Goal: Task Accomplishment & Management: Use online tool/utility

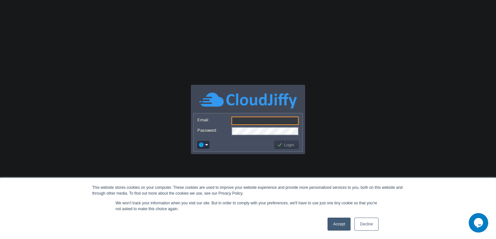
type input "[PERSON_NAME][EMAIL_ADDRESS][PERSON_NAME][DOMAIN_NAME]"
click at [340, 225] on link "Accept" at bounding box center [338, 224] width 23 height 13
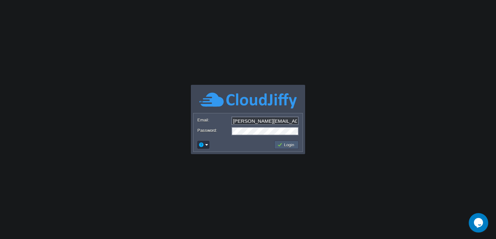
click at [293, 147] on button "Login" at bounding box center [286, 145] width 19 height 6
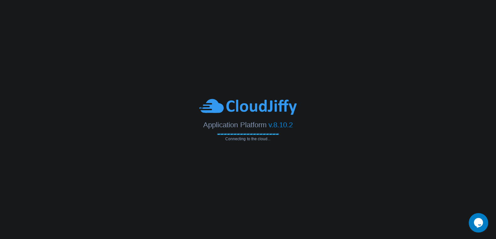
click at [355, 167] on body "This website stores cookies on your computer. These cookies are used to improve…" at bounding box center [248, 119] width 496 height 239
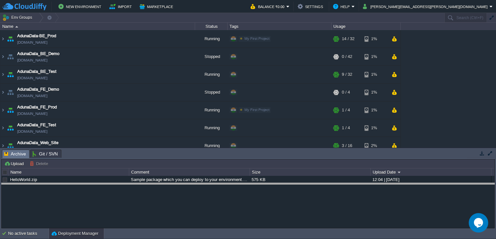
drag, startPoint x: 86, startPoint y: 154, endPoint x: 114, endPoint y: 209, distance: 62.1
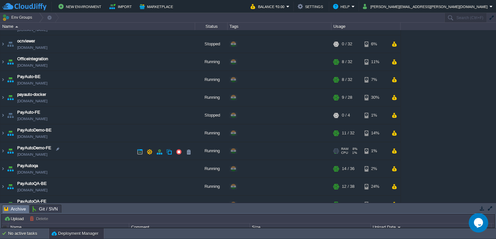
scroll to position [235, 0]
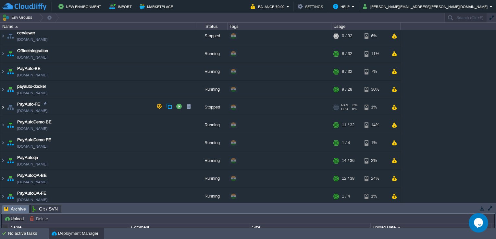
click at [3, 106] on img at bounding box center [2, 108] width 5 height 18
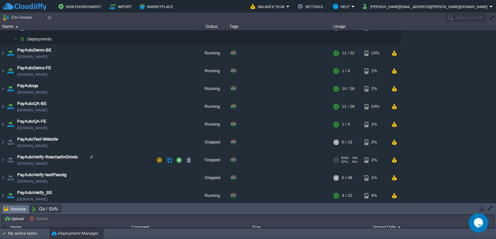
scroll to position [394, 0]
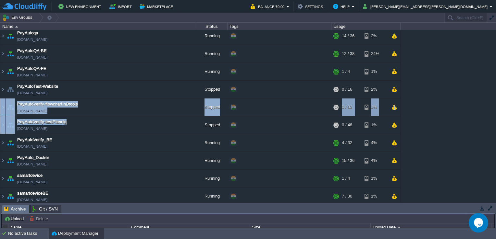
drag, startPoint x: 94, startPoint y: 127, endPoint x: 2, endPoint y: 102, distance: 96.0
click at [10, 107] on img at bounding box center [10, 108] width 9 height 18
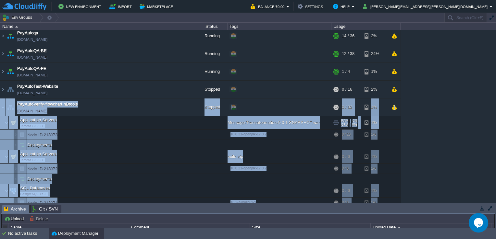
click at [112, 119] on td "Application Servers Tomcat 10.0.21" at bounding box center [97, 122] width 195 height 13
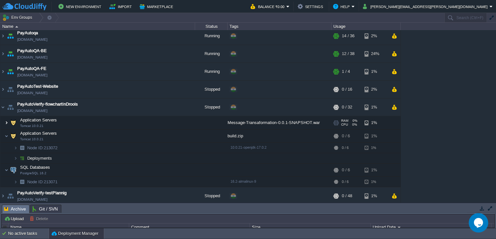
click at [6, 121] on img at bounding box center [7, 122] width 4 height 13
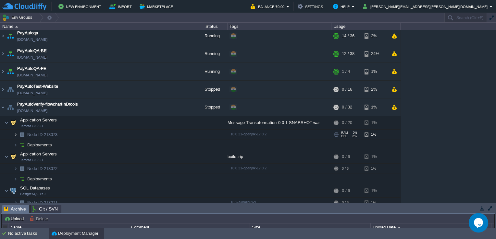
click at [17, 134] on img at bounding box center [16, 135] width 4 height 10
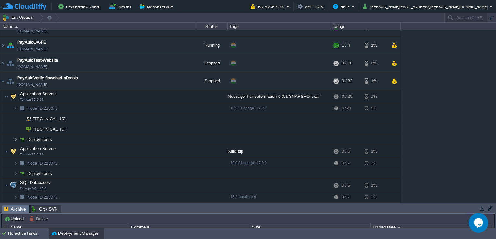
scroll to position [433, 0]
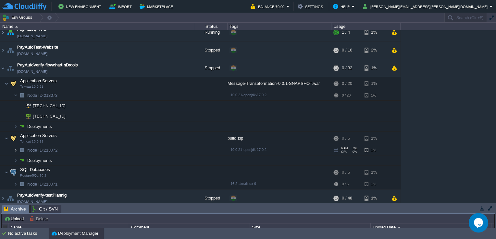
click at [14, 146] on img at bounding box center [16, 150] width 4 height 10
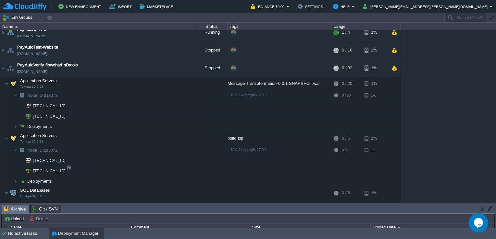
scroll to position [477, 0]
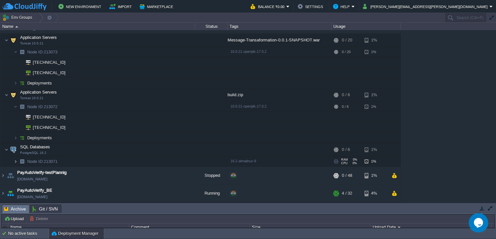
click at [16, 160] on img at bounding box center [16, 162] width 4 height 10
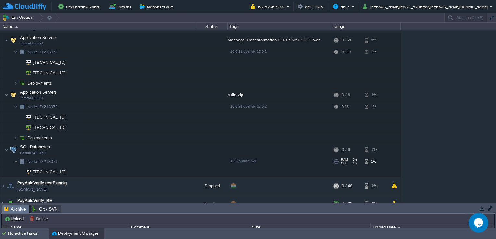
click at [16, 160] on img at bounding box center [16, 162] width 4 height 10
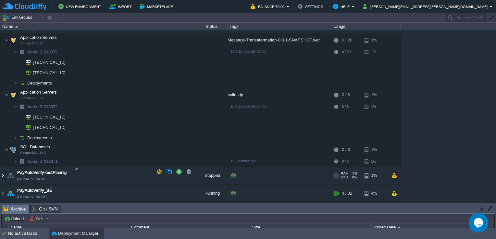
click at [2, 171] on img at bounding box center [2, 176] width 5 height 18
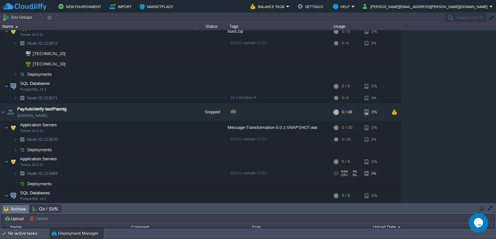
scroll to position [540, 0]
click at [17, 135] on img at bounding box center [16, 140] width 4 height 10
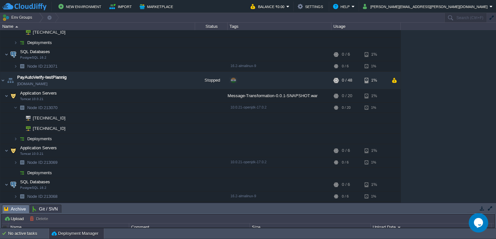
scroll to position [573, 0]
click at [17, 157] on img at bounding box center [16, 162] width 4 height 10
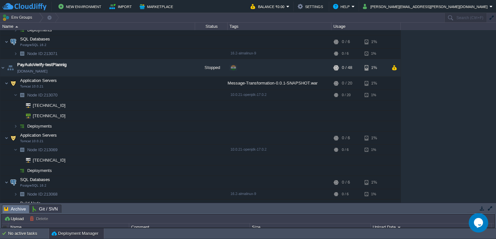
scroll to position [638, 0]
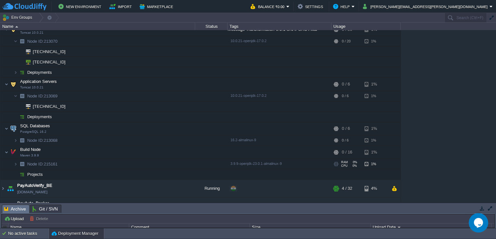
click at [18, 159] on img at bounding box center [22, 164] width 9 height 10
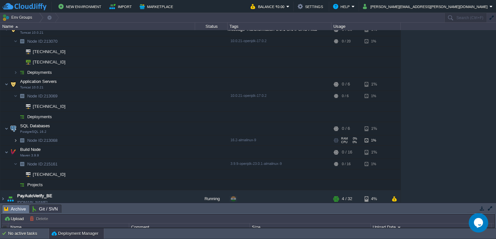
click at [17, 136] on img at bounding box center [16, 141] width 4 height 10
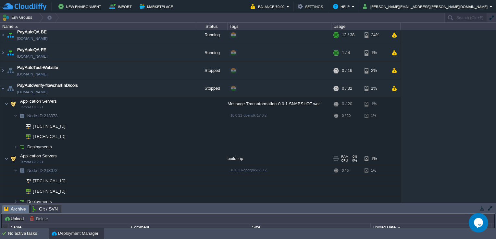
scroll to position [412, 0]
click at [103, 84] on td "PayAutoVerify-flowchartInDrools [DOMAIN_NAME]" at bounding box center [97, 89] width 195 height 18
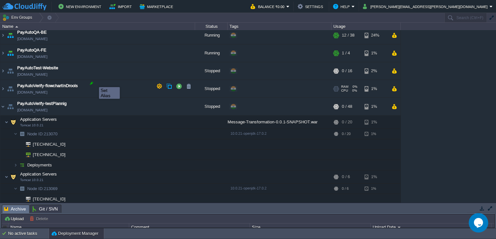
click at [94, 81] on div at bounding box center [92, 83] width 6 height 6
click at [76, 101] on div at bounding box center [77, 101] width 6 height 6
type input "PayAutoVerify-testPlannig"
